Goal: Task Accomplishment & Management: Use online tool/utility

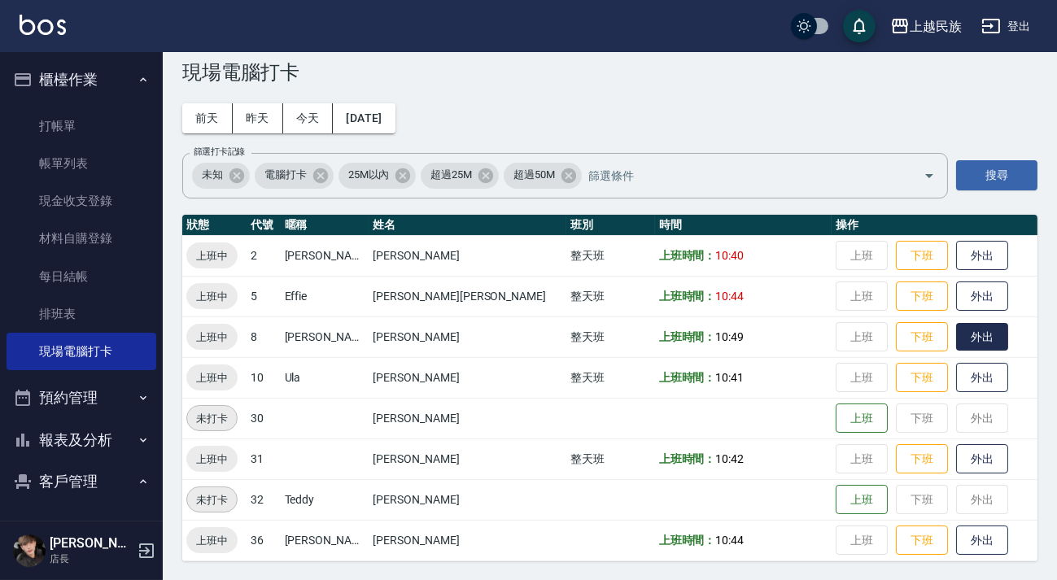
scroll to position [85, 0]
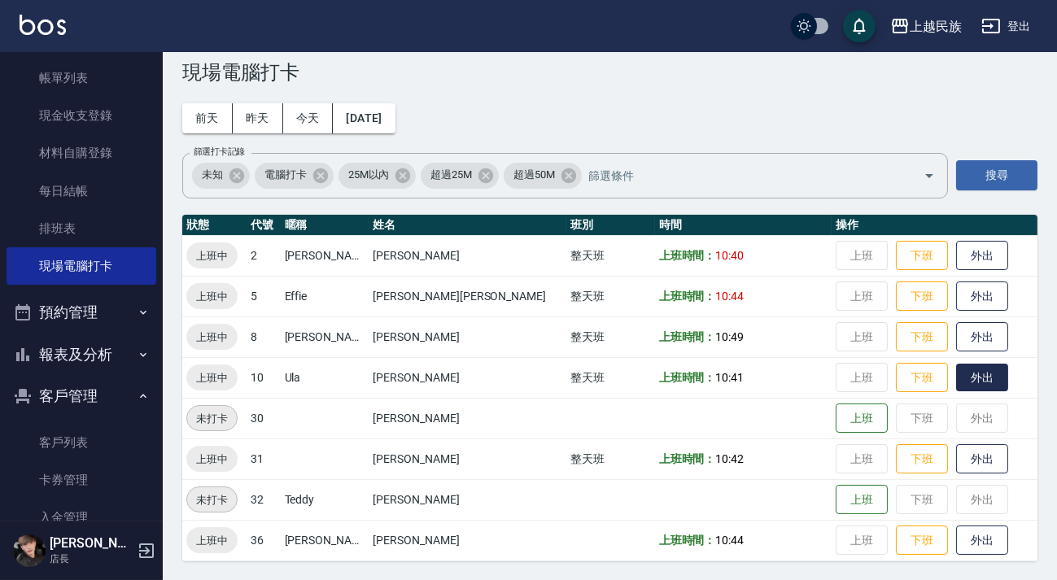
click at [956, 379] on button "外出" at bounding box center [982, 378] width 52 height 28
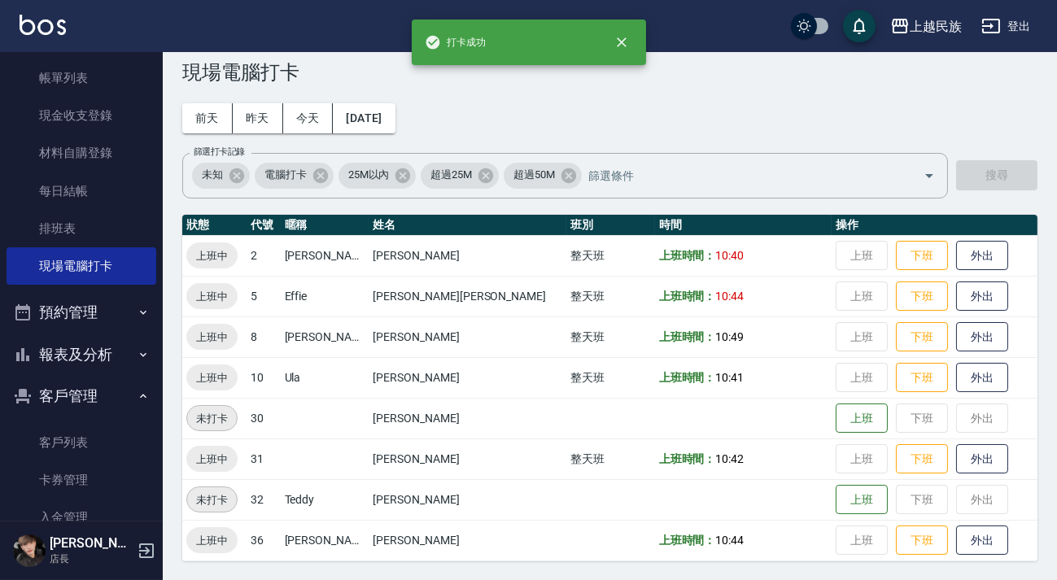
click at [566, 365] on td "整天班" at bounding box center [610, 377] width 89 height 41
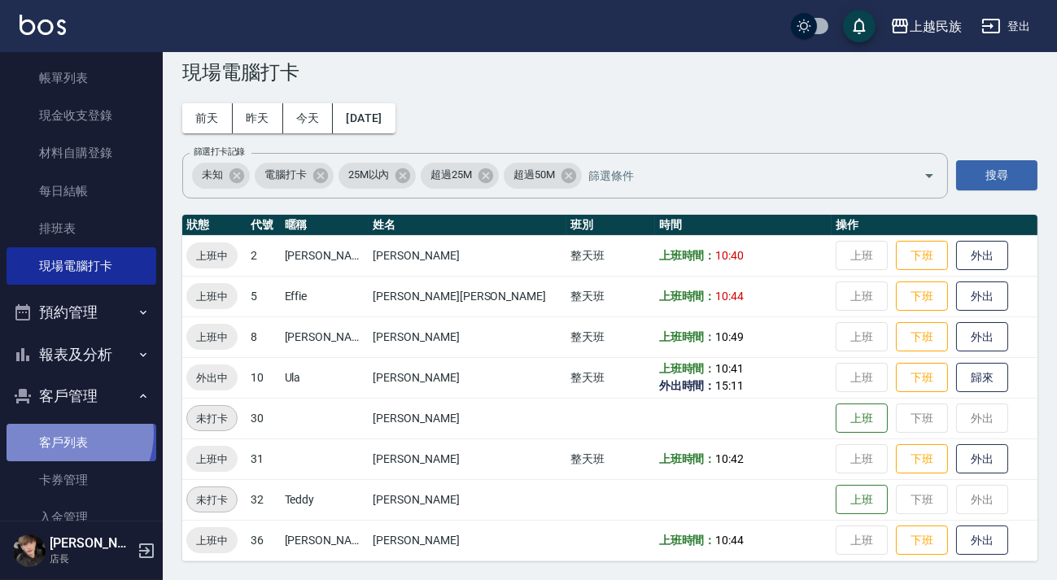
click at [67, 433] on link "客戶列表" at bounding box center [82, 442] width 150 height 37
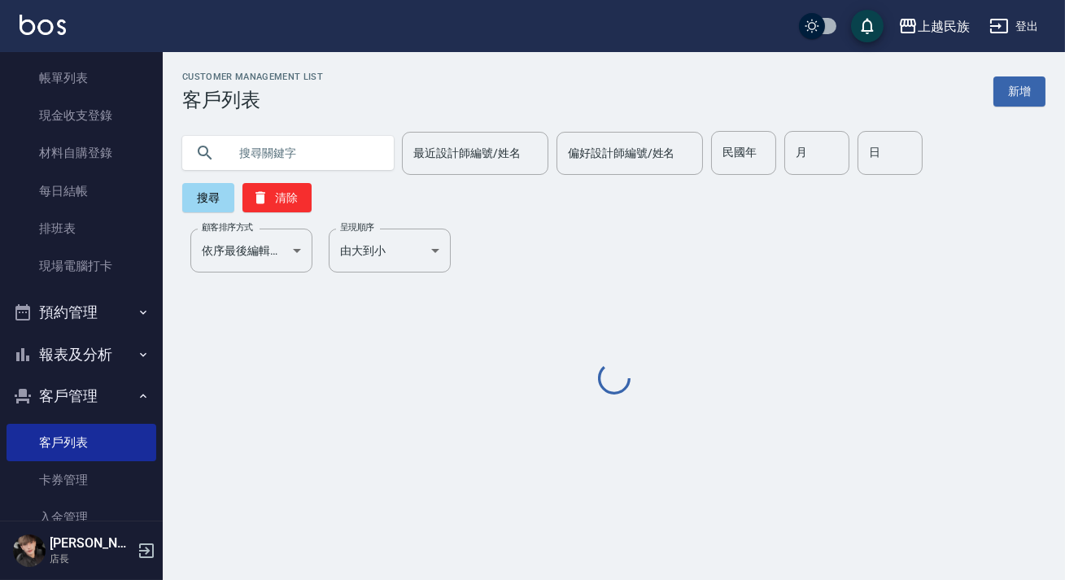
click at [287, 152] on input "text" at bounding box center [304, 153] width 153 height 44
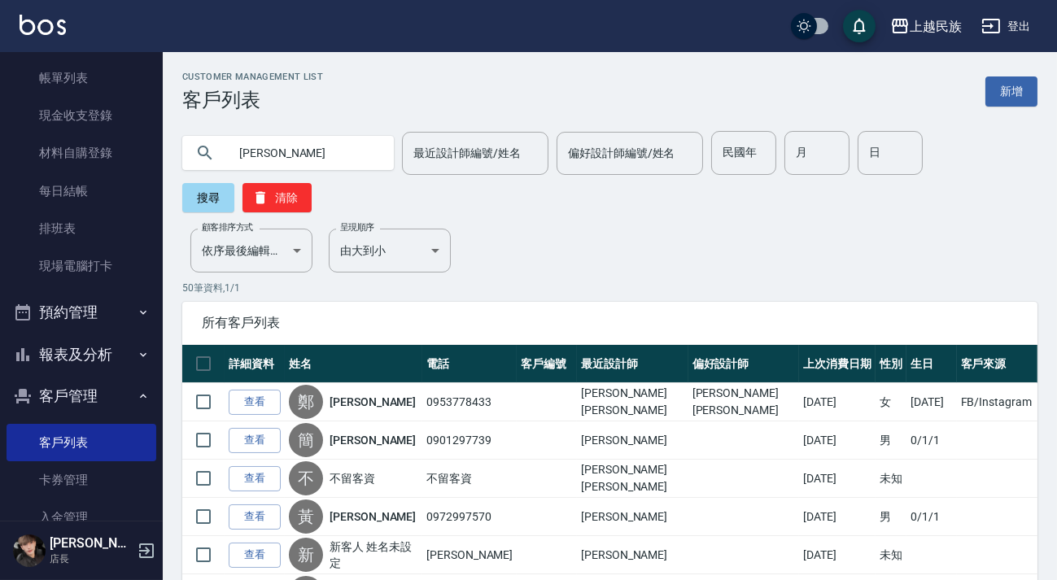
type input "[PERSON_NAME]"
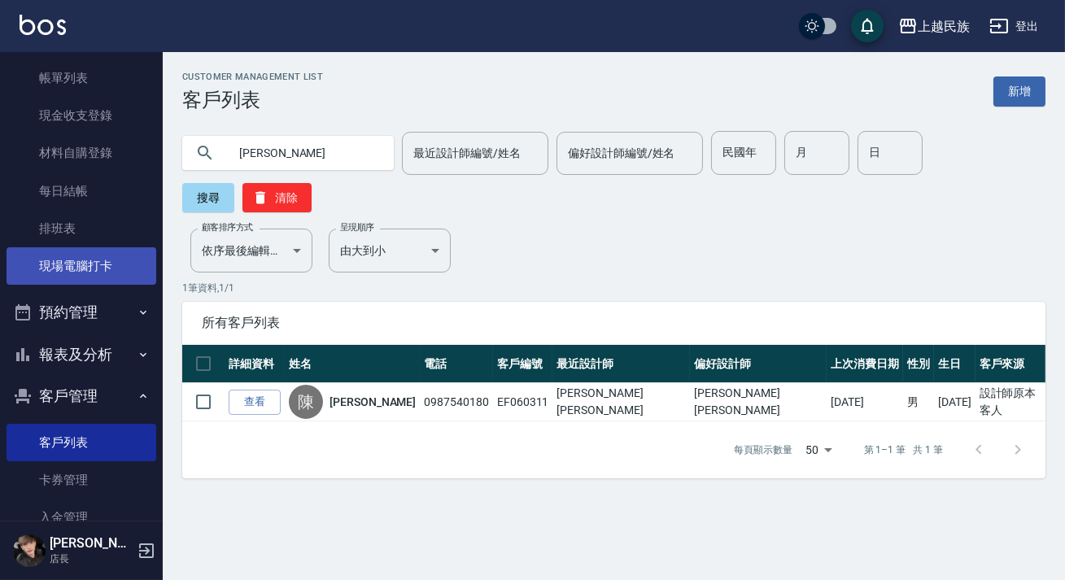
click at [122, 280] on link "現場電腦打卡" at bounding box center [82, 265] width 150 height 37
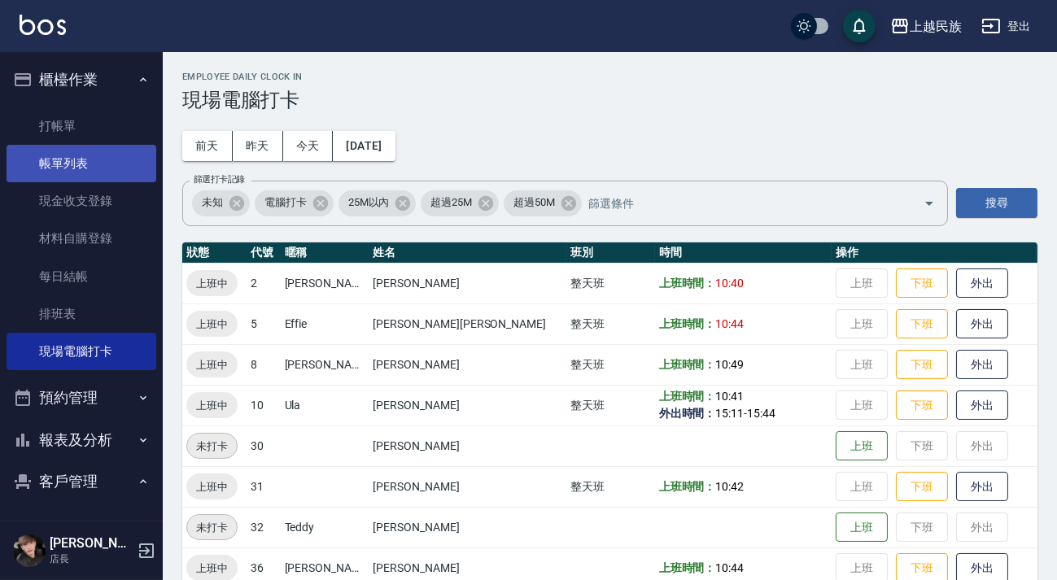
drag, startPoint x: 105, startPoint y: 190, endPoint x: 111, endPoint y: 175, distance: 16.5
click at [106, 190] on link "現金收支登錄" at bounding box center [82, 200] width 150 height 37
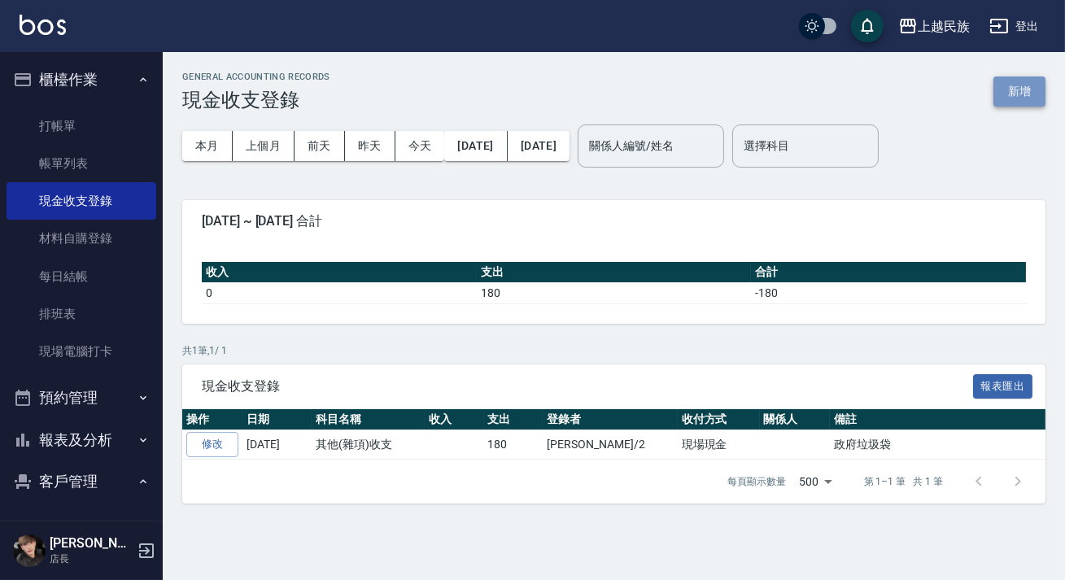
drag, startPoint x: 1035, startPoint y: 96, endPoint x: 1013, endPoint y: 104, distance: 23.4
click at [1034, 96] on button "新增" at bounding box center [1020, 91] width 52 height 30
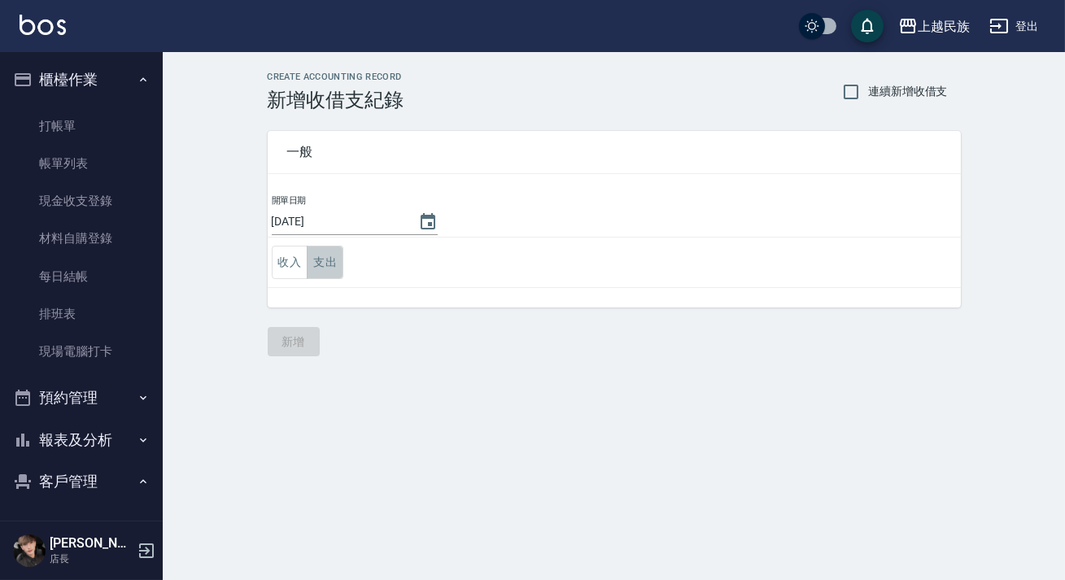
click at [334, 271] on button "支出" at bounding box center [325, 262] width 37 height 33
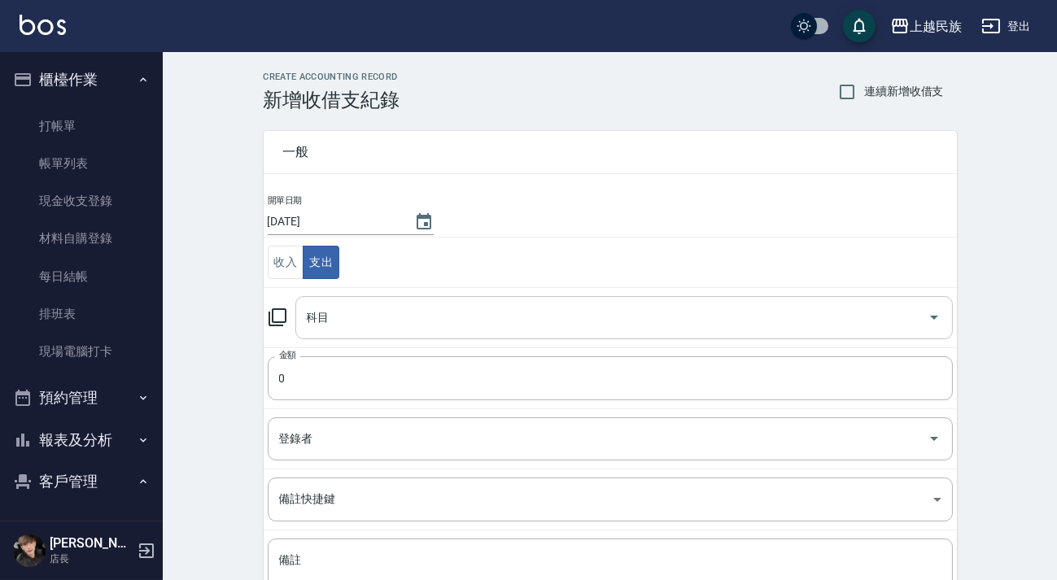
click at [441, 324] on input "科目" at bounding box center [612, 318] width 618 height 28
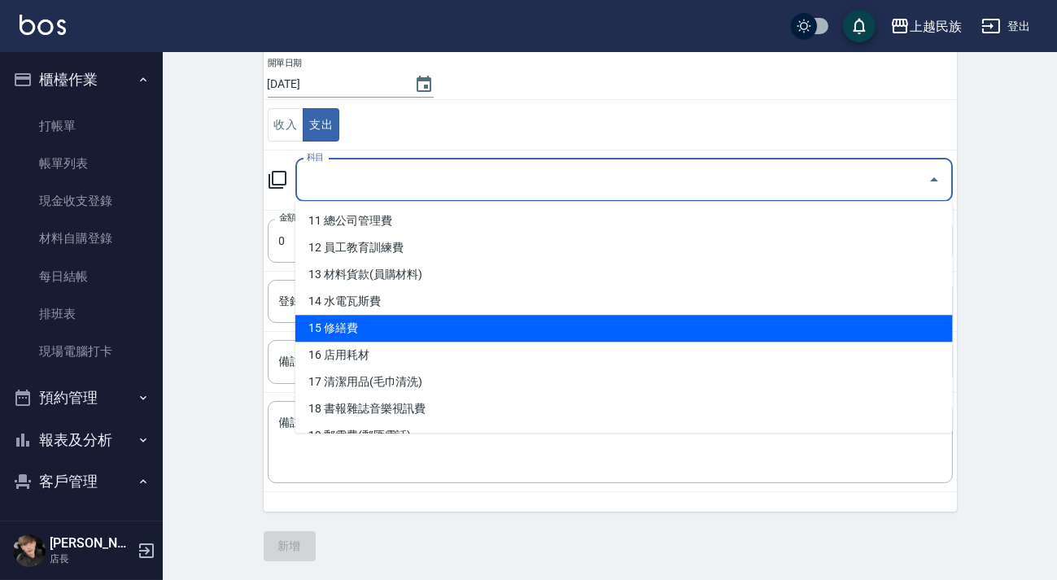
scroll to position [592, 0]
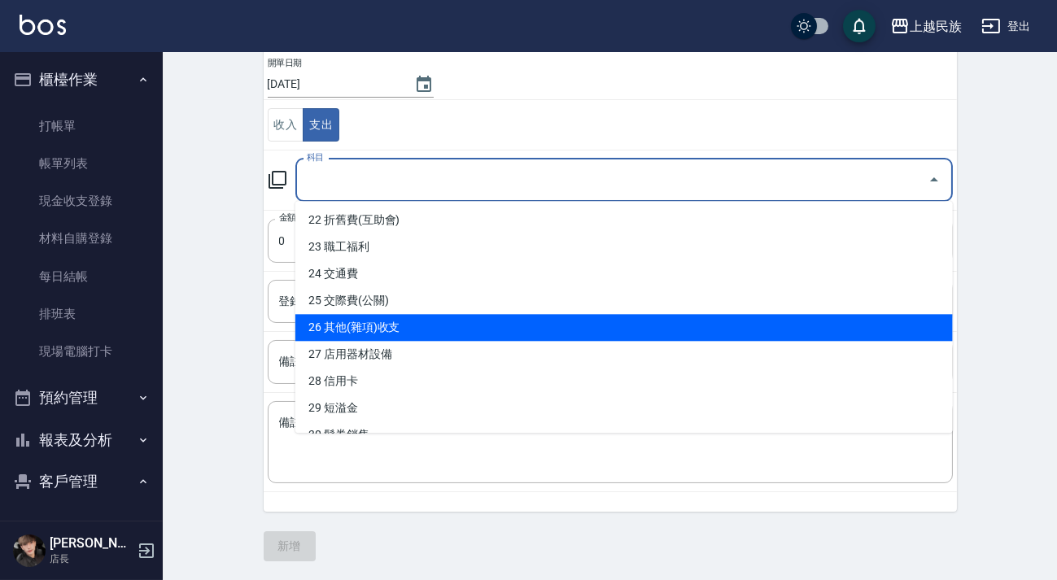
click at [450, 321] on li "26 其他(雜項)收支" at bounding box center [624, 327] width 658 height 27
type input "26 其他(雜項)收支"
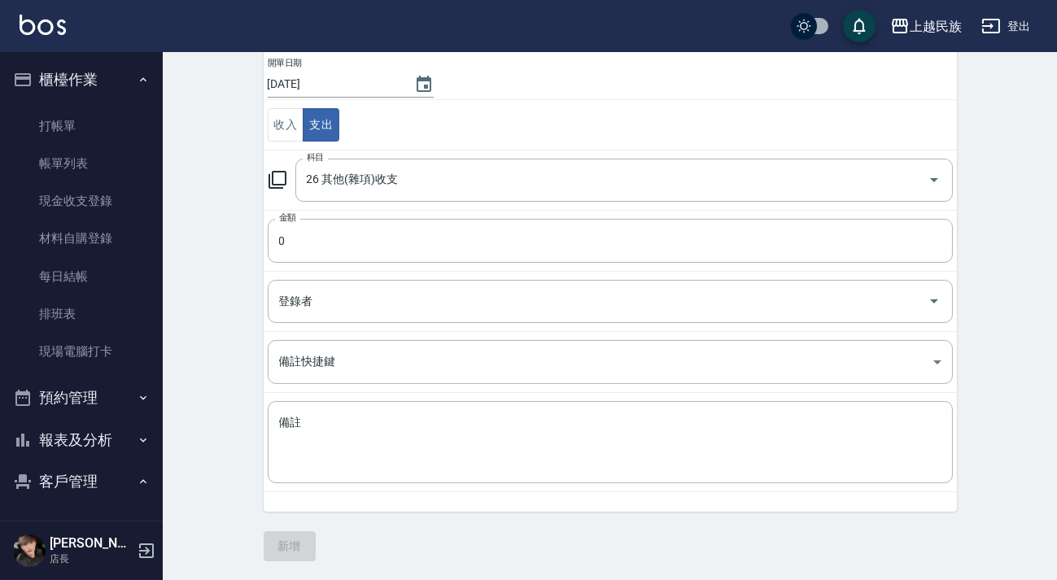
click at [436, 262] on td "金額 0 金額" at bounding box center [610, 240] width 693 height 61
click at [448, 246] on input "0" at bounding box center [610, 241] width 685 height 44
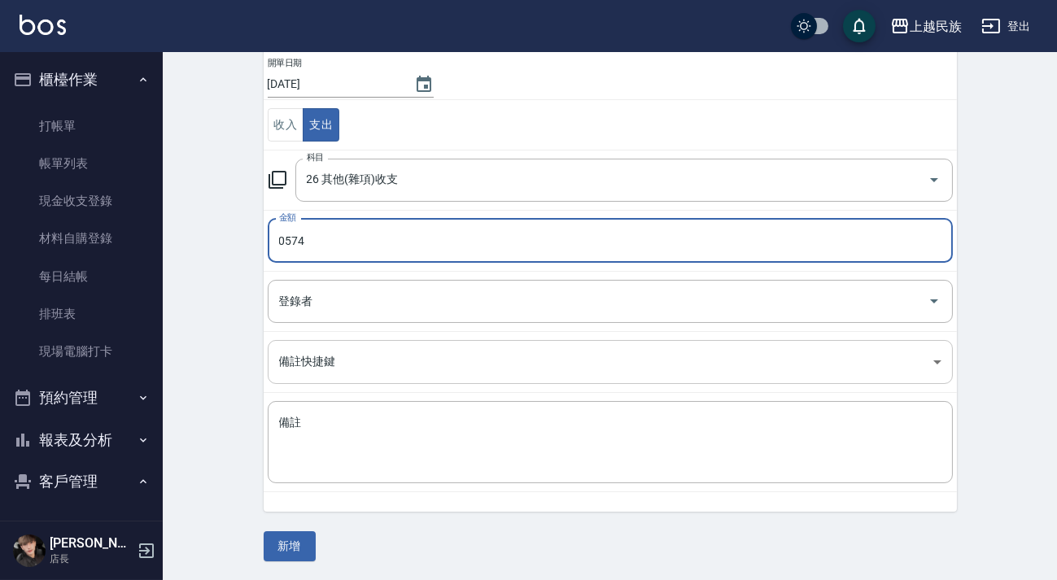
type input "0574"
click at [453, 341] on body "上越民族 登出 櫃檯作業 打帳單 帳單列表 現金收支登錄 材料自購登錄 每日結帳 排班表 現場電腦打卡 預約管理 預約管理 單日預約紀錄 單週預約紀錄 報表及…" at bounding box center [528, 221] width 1057 height 719
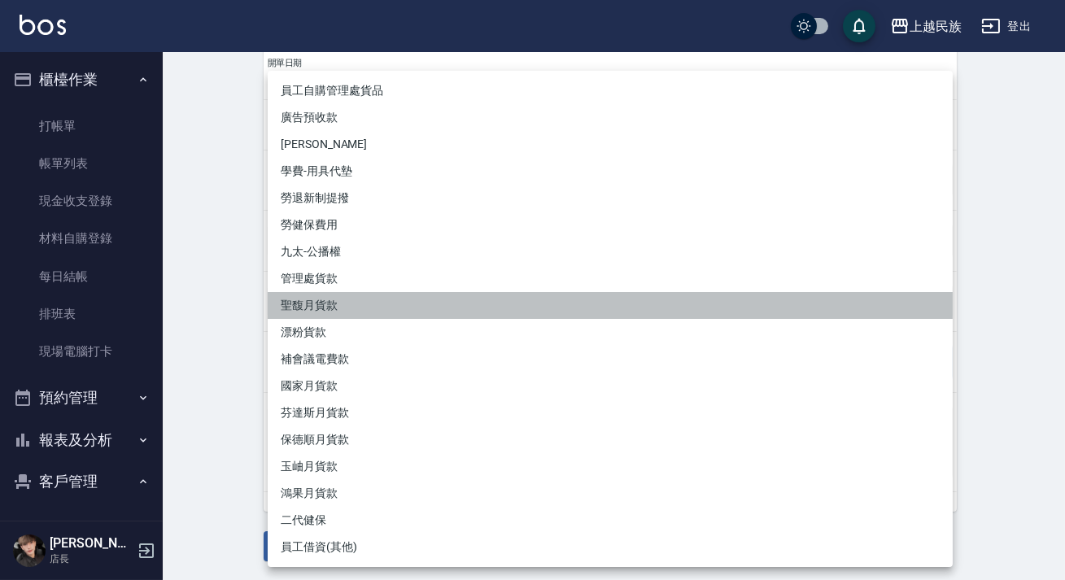
click at [466, 311] on li "聖馥月貨款" at bounding box center [610, 305] width 685 height 27
type input "聖馥月貨款"
type textarea "聖馥月貨款"
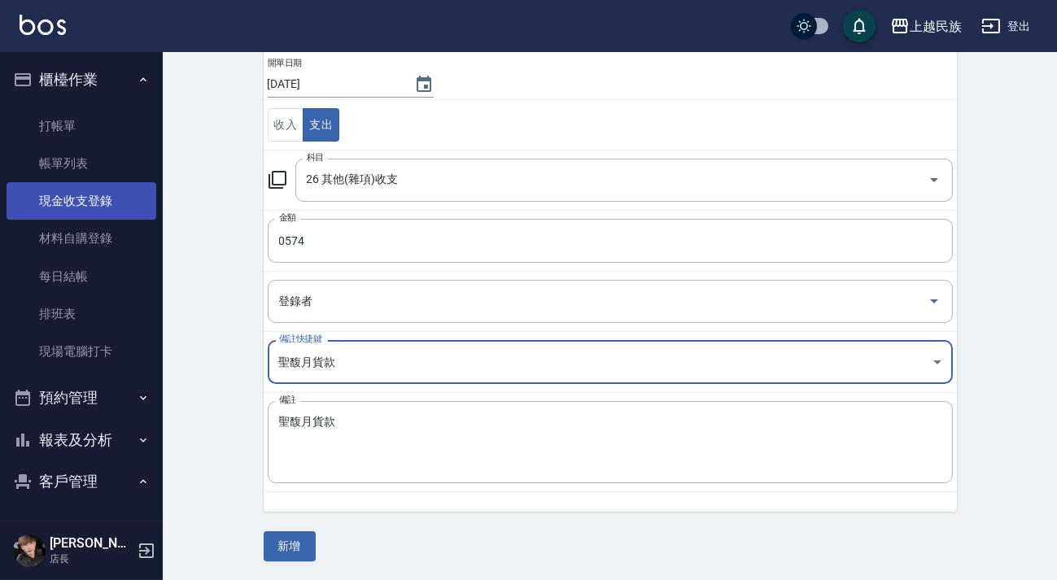
click at [98, 220] on link "材料自購登錄" at bounding box center [82, 238] width 150 height 37
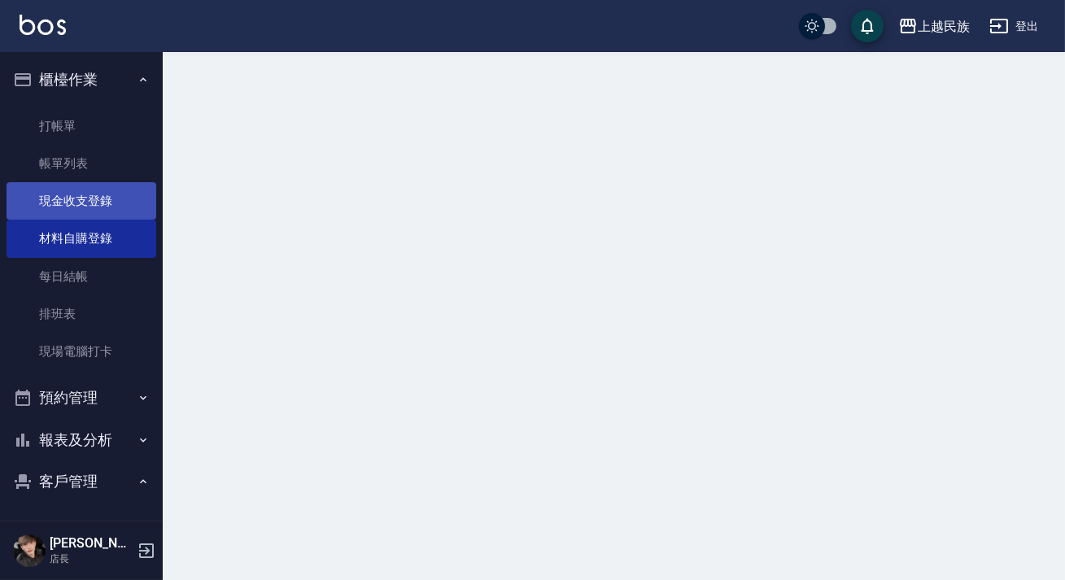
click at [103, 199] on link "現金收支登錄" at bounding box center [82, 200] width 150 height 37
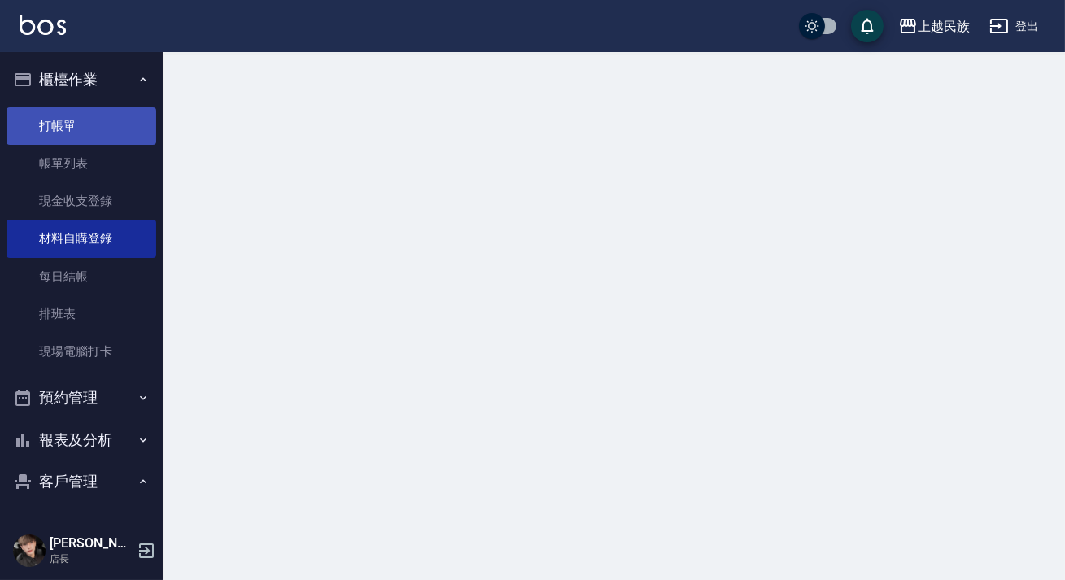
drag, startPoint x: 103, startPoint y: 199, endPoint x: 103, endPoint y: 121, distance: 78.1
click at [103, 198] on link "現金收支登錄" at bounding box center [82, 200] width 150 height 37
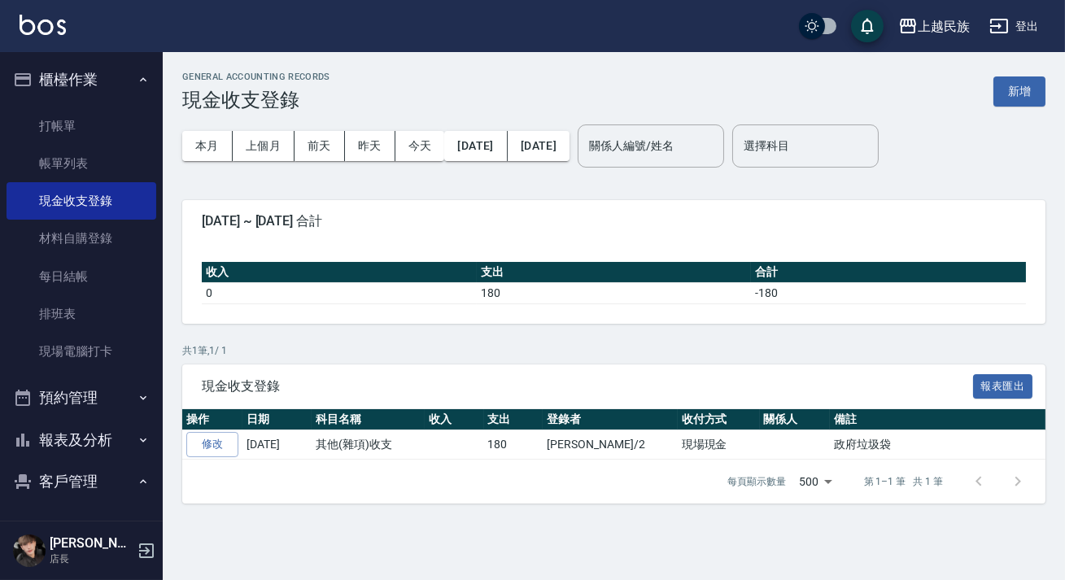
click at [1015, 108] on div "GENERAL ACCOUNTING RECORDS 現金收支登錄 新增" at bounding box center [613, 92] width 863 height 40
click at [1021, 87] on button "新增" at bounding box center [1020, 91] width 52 height 30
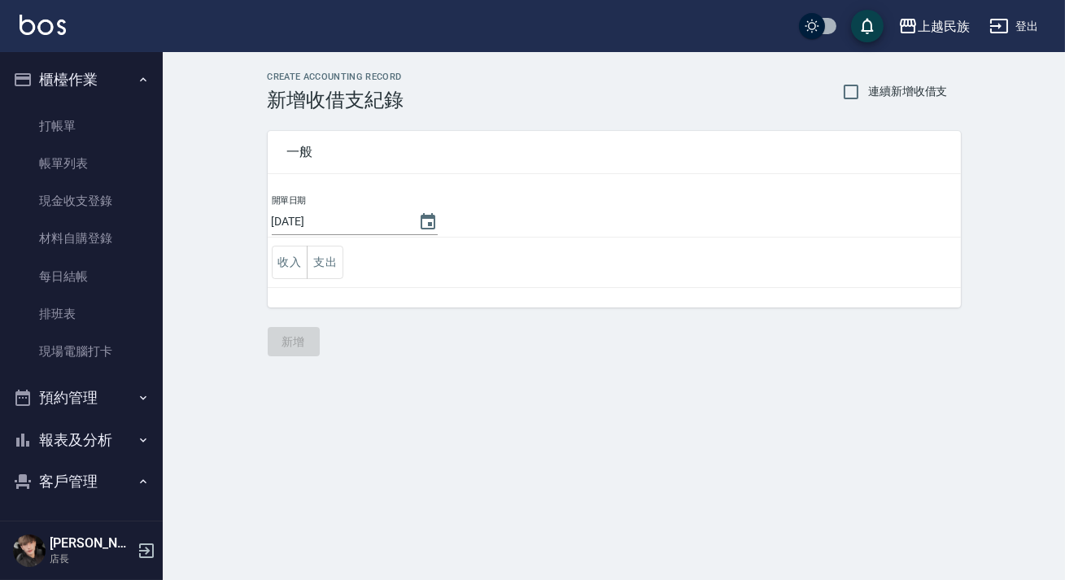
drag, startPoint x: 335, startPoint y: 275, endPoint x: 342, endPoint y: 269, distance: 8.7
click at [336, 275] on button "支出" at bounding box center [325, 262] width 37 height 33
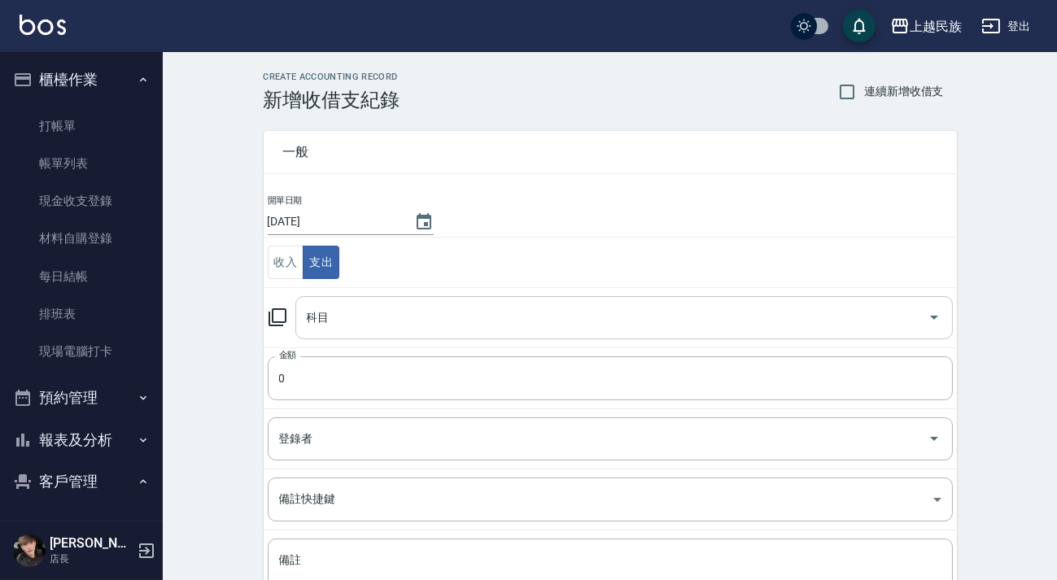
drag, startPoint x: 370, startPoint y: 304, endPoint x: 371, endPoint y: 319, distance: 15.5
click at [371, 304] on input "科目" at bounding box center [612, 318] width 618 height 28
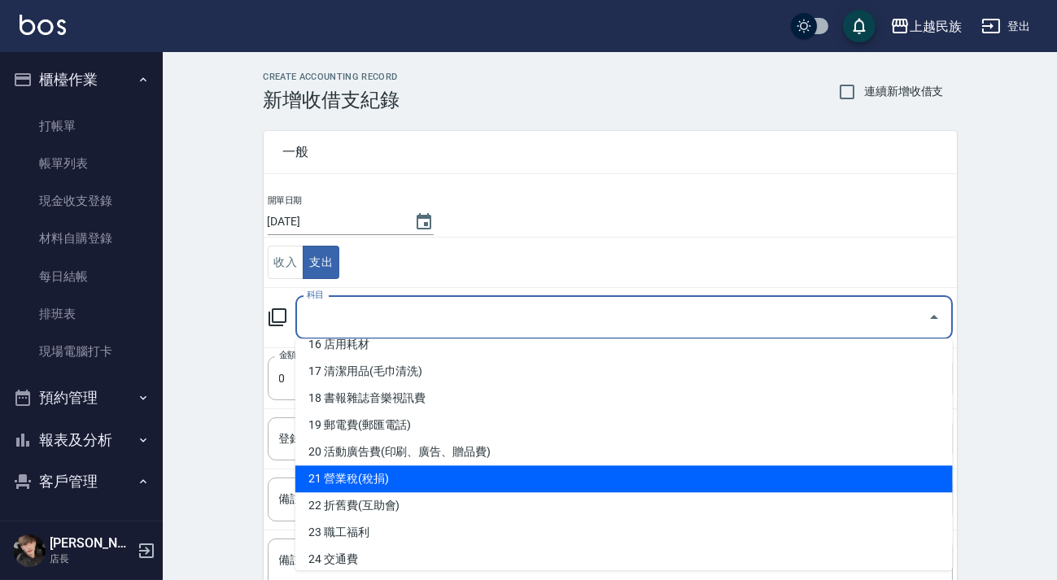
scroll to position [592, 0]
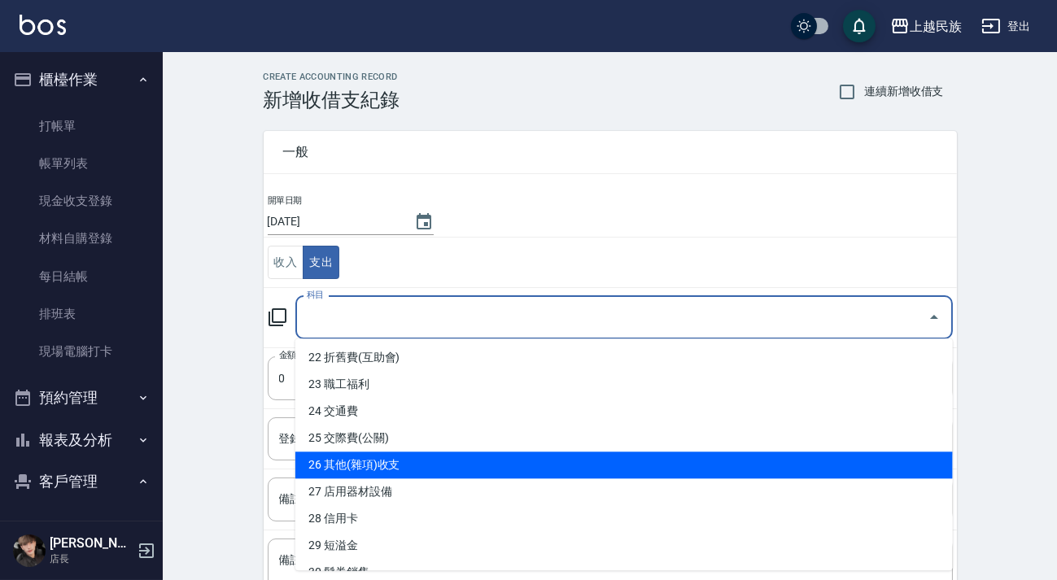
click at [448, 457] on li "26 其他(雜項)收支" at bounding box center [624, 465] width 658 height 27
type input "26 其他(雜項)收支"
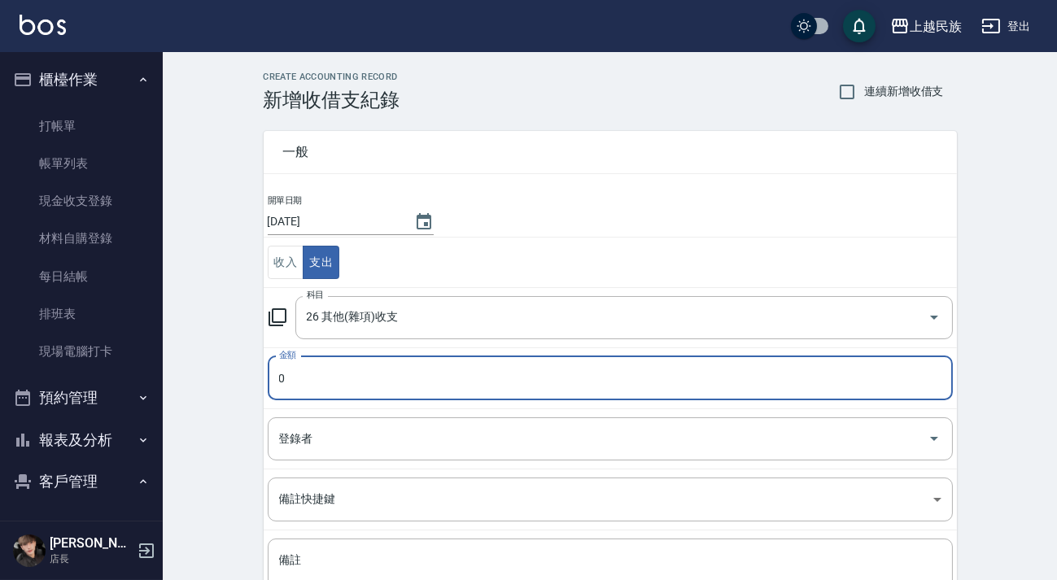
click at [420, 380] on input "0" at bounding box center [610, 378] width 685 height 44
type input "0574"
click at [420, 404] on td "金額 0574 金額" at bounding box center [610, 377] width 693 height 61
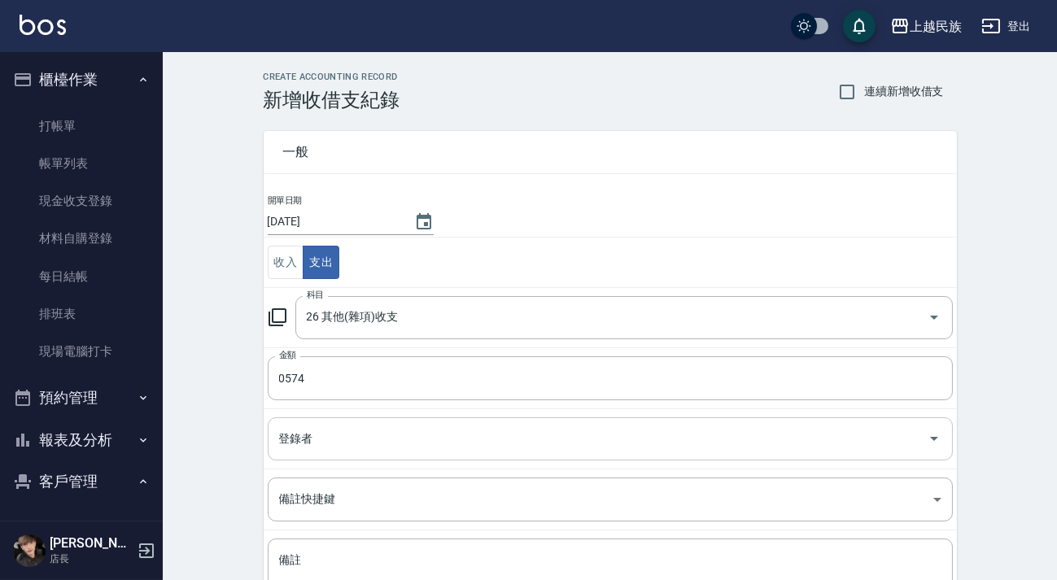
drag, startPoint x: 413, startPoint y: 431, endPoint x: 426, endPoint y: 435, distance: 13.6
click at [414, 435] on input "登錄者" at bounding box center [598, 439] width 646 height 28
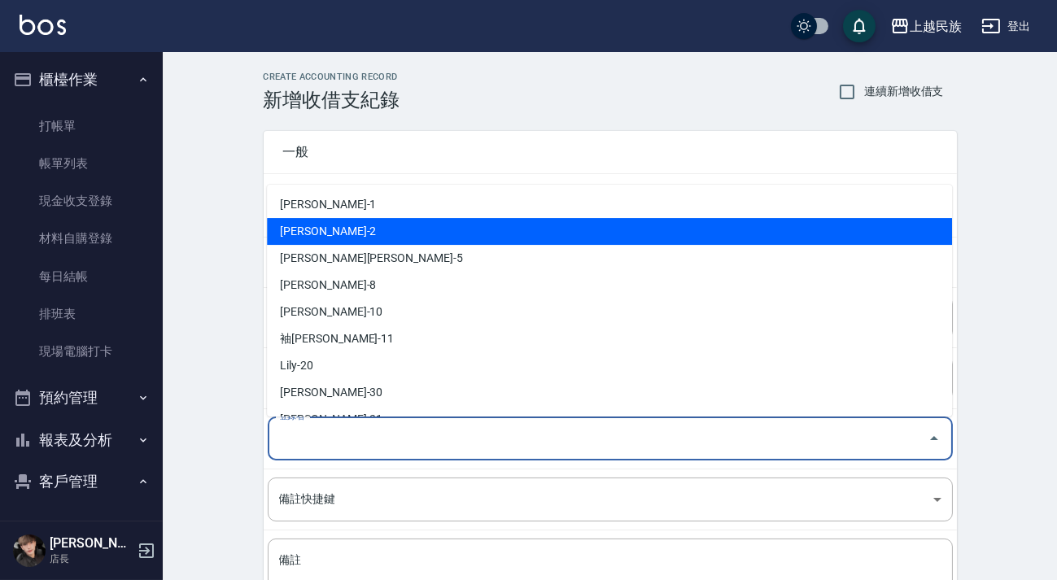
click at [320, 236] on li "[PERSON_NAME]-2" at bounding box center [609, 231] width 685 height 27
type input "[PERSON_NAME]-2"
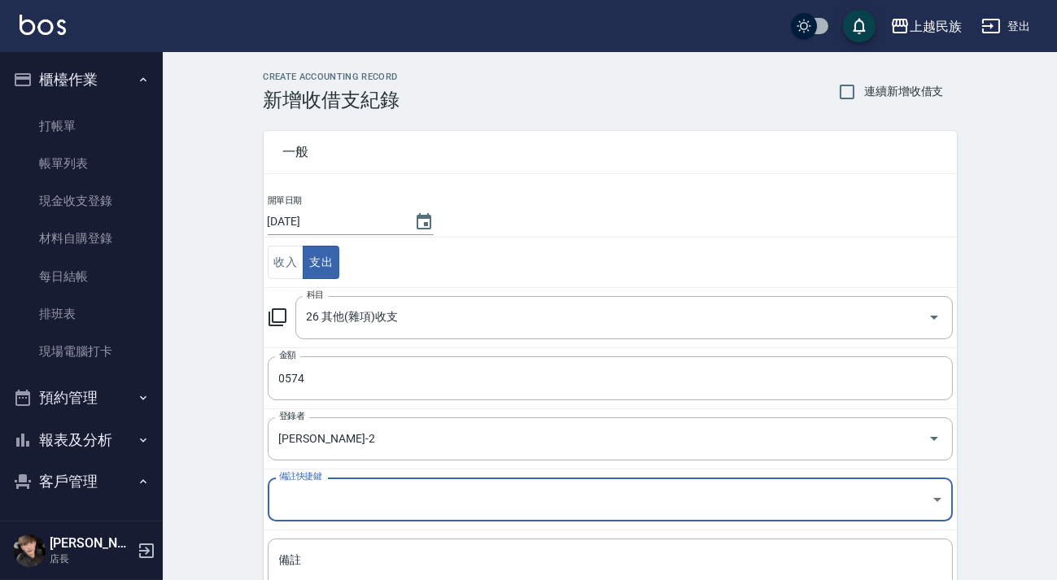
scroll to position [138, 0]
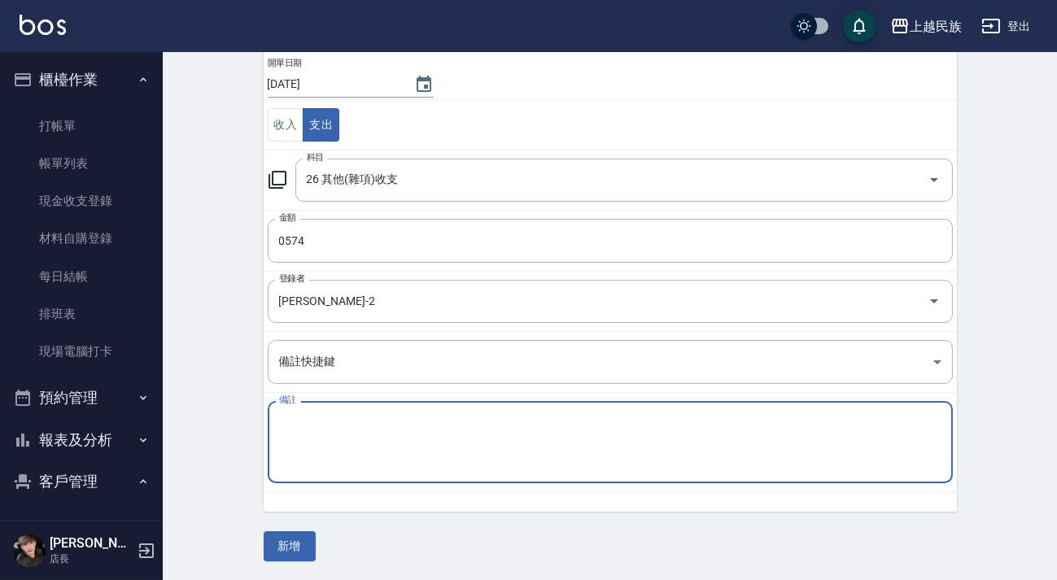
click at [340, 425] on textarea "備註" at bounding box center [610, 442] width 662 height 55
type textarea "面紙一箱"
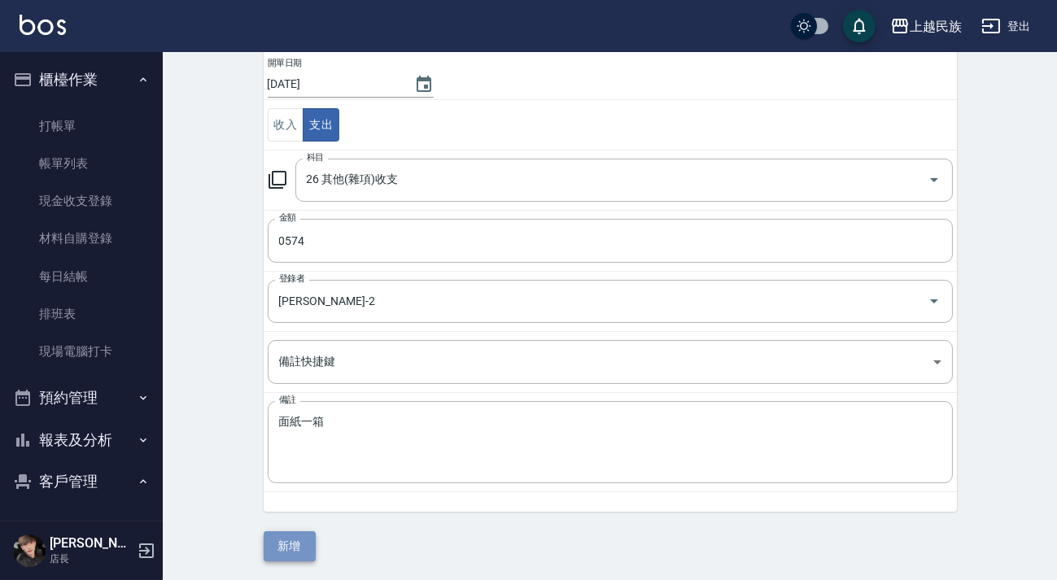
click at [294, 531] on button "新增" at bounding box center [290, 546] width 52 height 30
